Goal: Find specific page/section: Locate a particular part of the current website

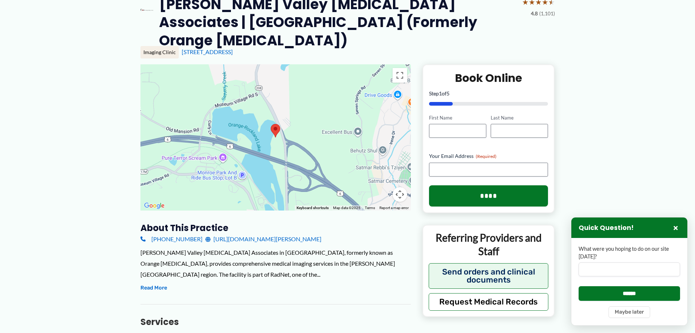
scroll to position [8, 0]
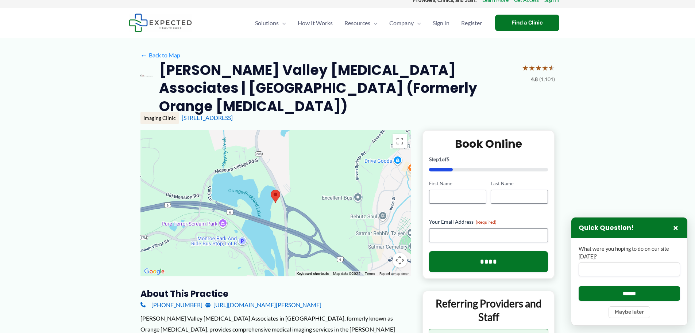
click at [271, 189] on area at bounding box center [271, 189] width 0 height 0
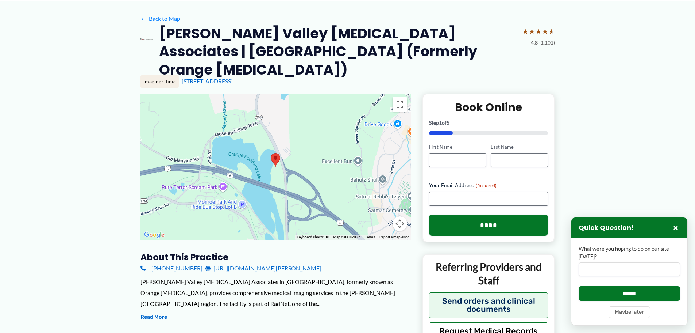
scroll to position [0, 0]
